Goal: Task Accomplishment & Management: Manage account settings

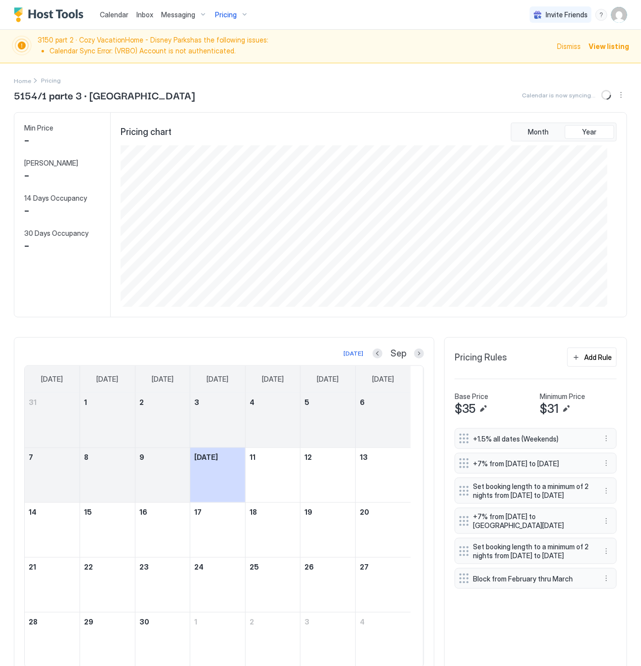
scroll to position [162, 486]
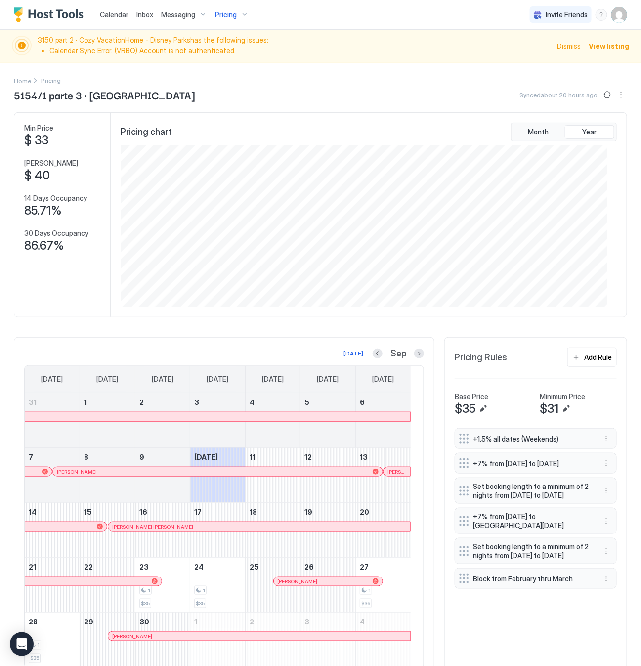
click at [176, 15] on span "Messaging" at bounding box center [178, 14] width 34 height 9
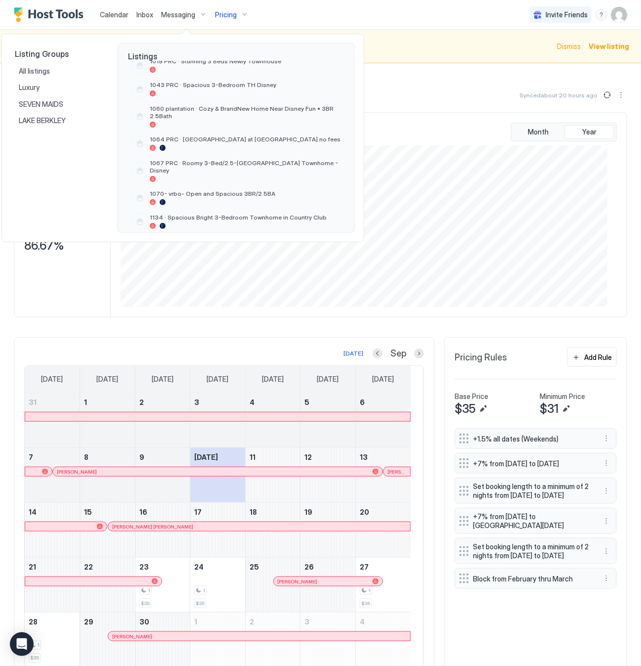
scroll to position [0, 0]
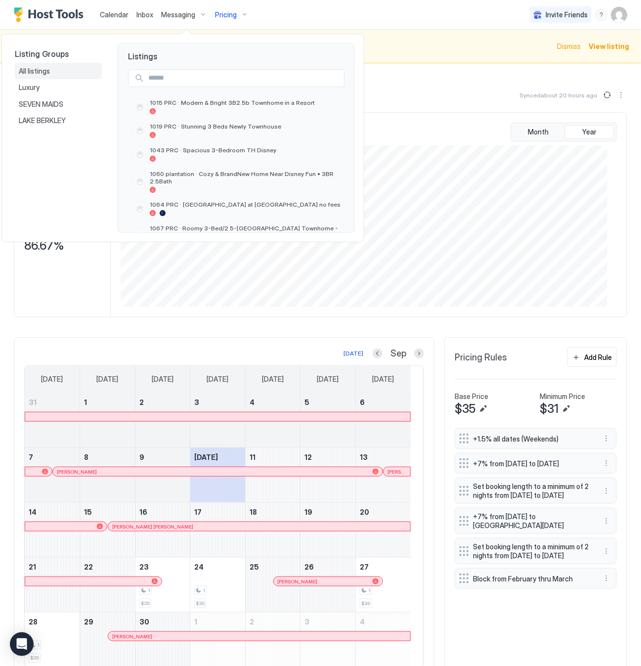
click at [36, 72] on span "All listings" at bounding box center [35, 71] width 33 height 9
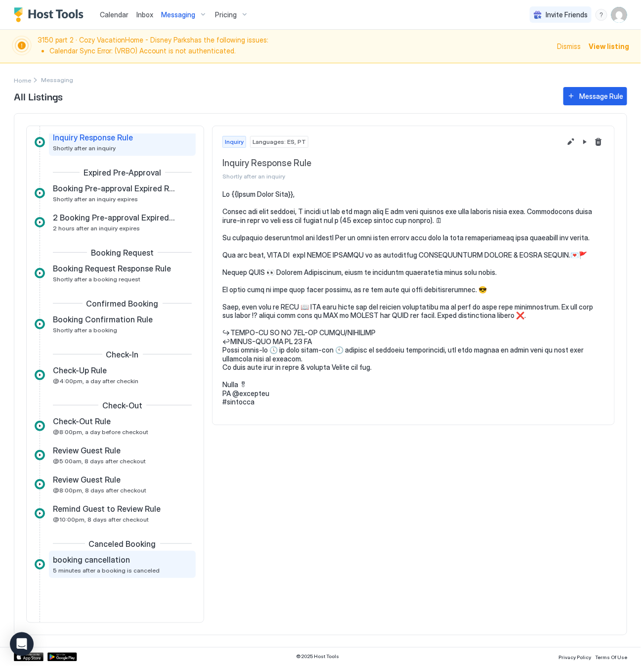
scroll to position [42, 0]
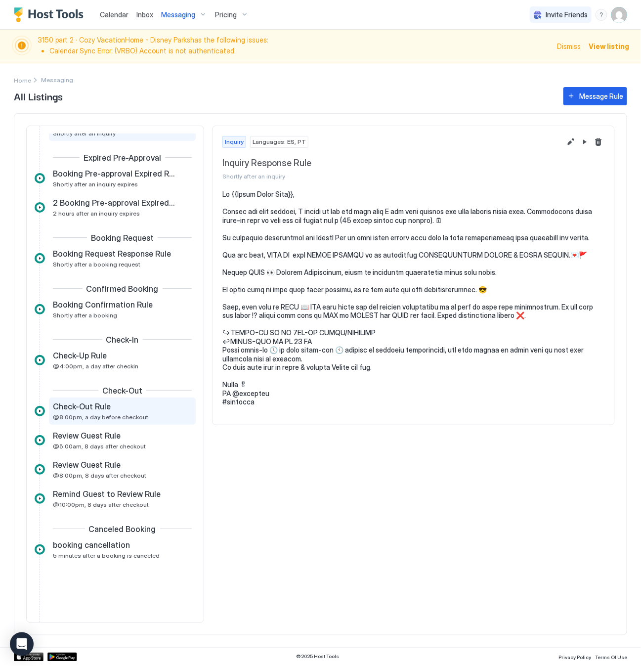
click at [70, 414] on span "@8:00pm, a day before checkout" at bounding box center [100, 416] width 95 height 7
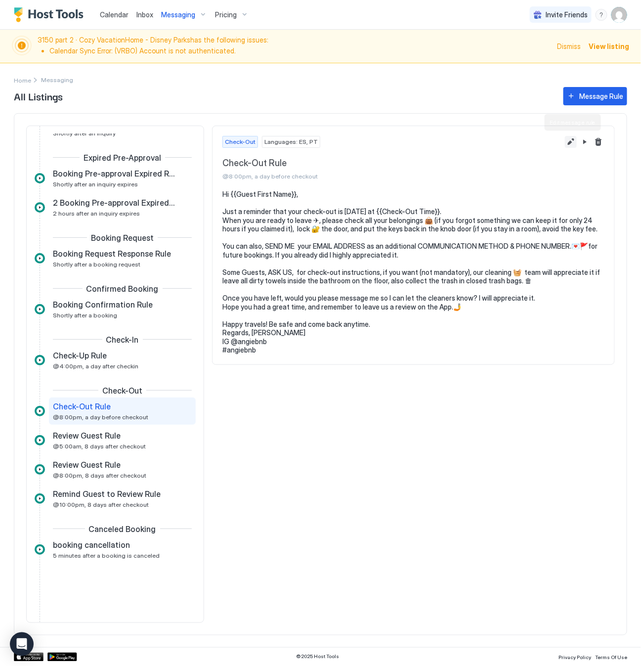
click at [570, 141] on button "Edit message rule" at bounding box center [571, 142] width 12 height 12
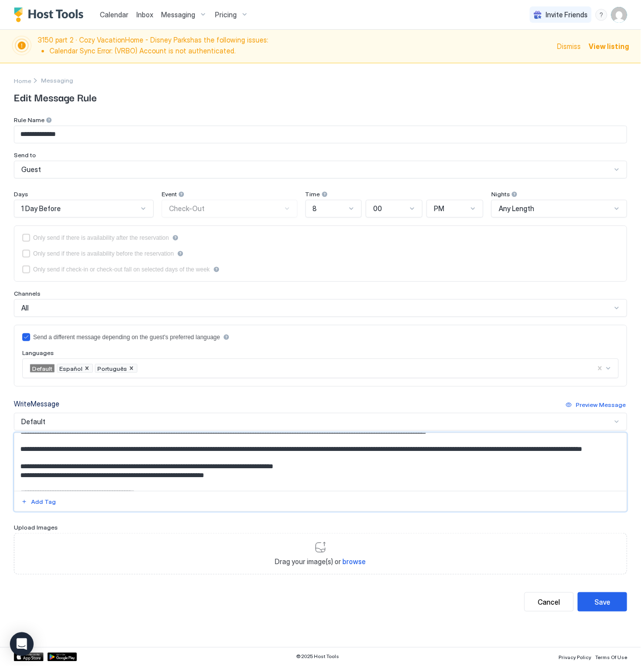
scroll to position [61, 0]
click at [488, 451] on textarea "**********" at bounding box center [320, 462] width 612 height 58
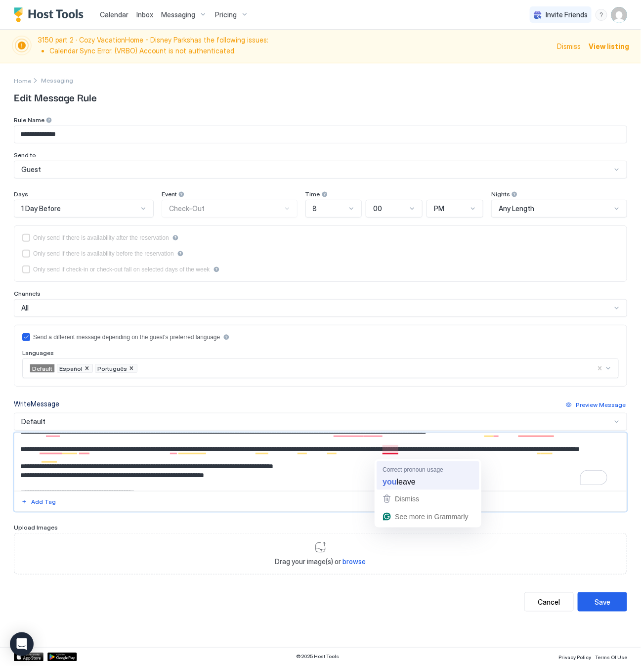
type textarea "**********"
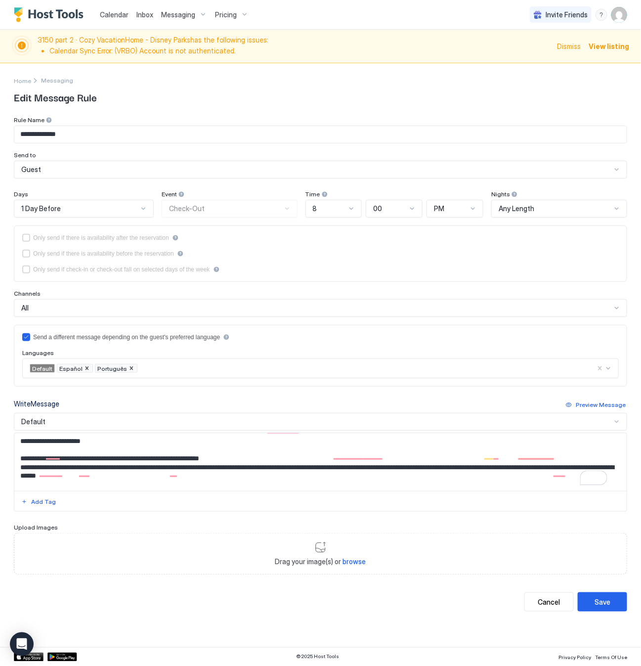
scroll to position [0, 0]
click at [592, 606] on button "Save" at bounding box center [602, 601] width 49 height 19
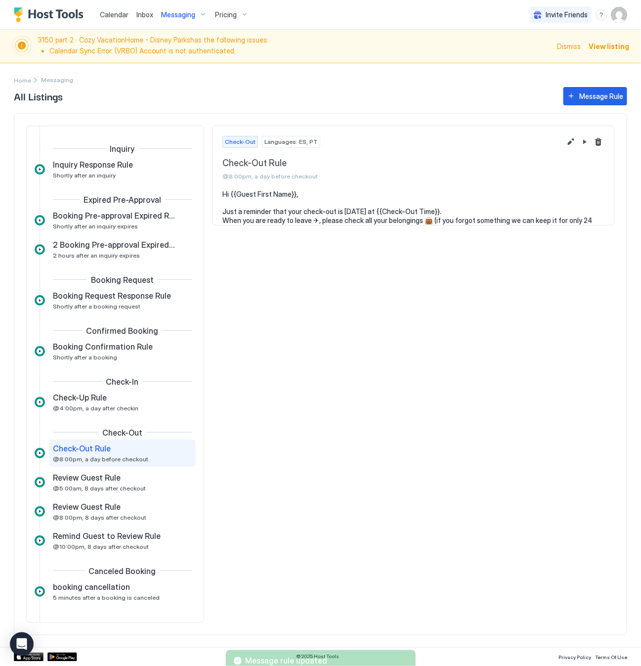
scroll to position [43, 0]
